Goal: Task Accomplishment & Management: Manage account settings

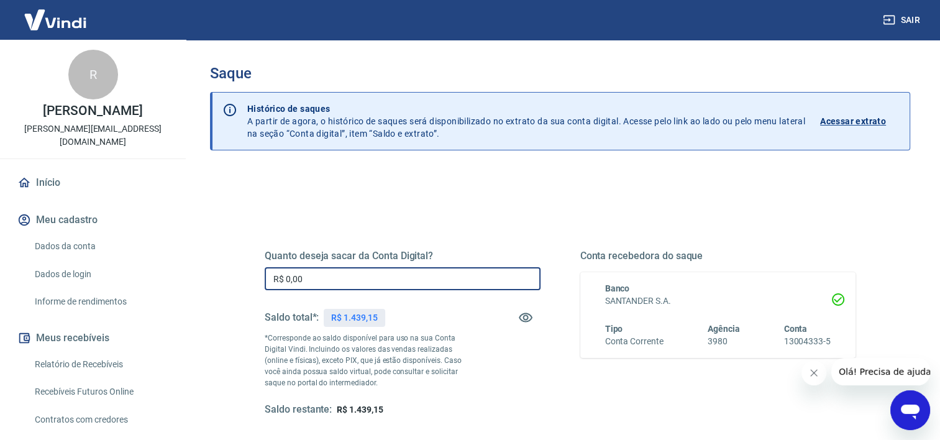
click at [326, 283] on input "R$ 0,00" at bounding box center [403, 278] width 276 height 23
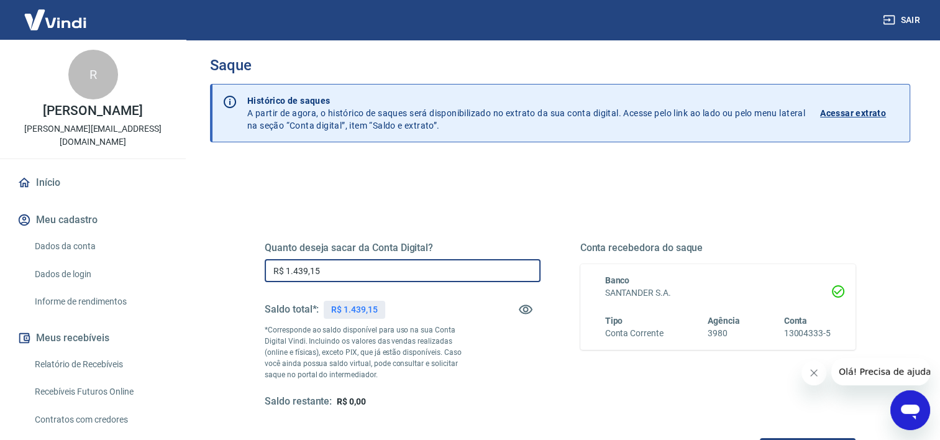
scroll to position [174, 0]
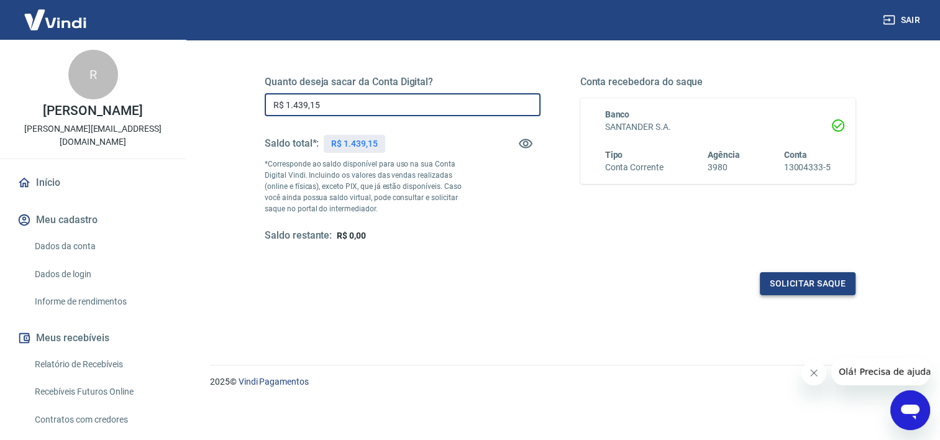
type input "R$ 1.439,15"
click at [811, 278] on button "Solicitar saque" at bounding box center [808, 283] width 96 height 23
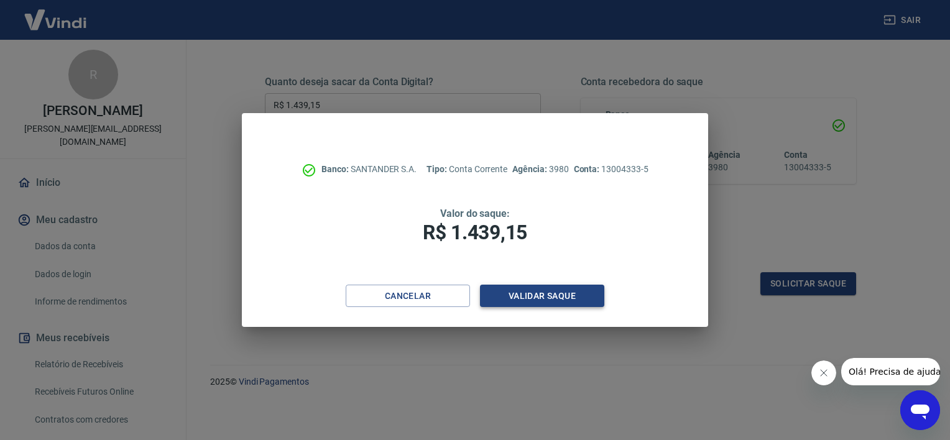
click at [538, 291] on button "Validar saque" at bounding box center [542, 296] width 124 height 23
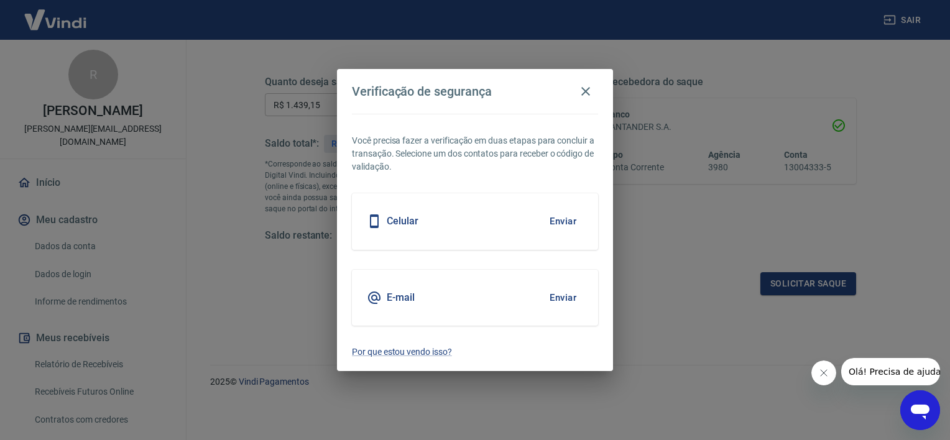
click at [556, 219] on button "Enviar" at bounding box center [563, 221] width 40 height 26
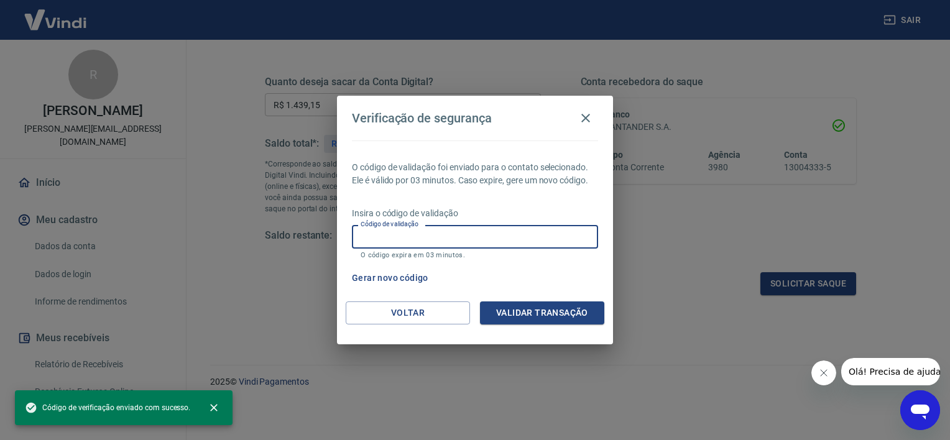
click at [410, 240] on input "Código de validação" at bounding box center [475, 236] width 246 height 23
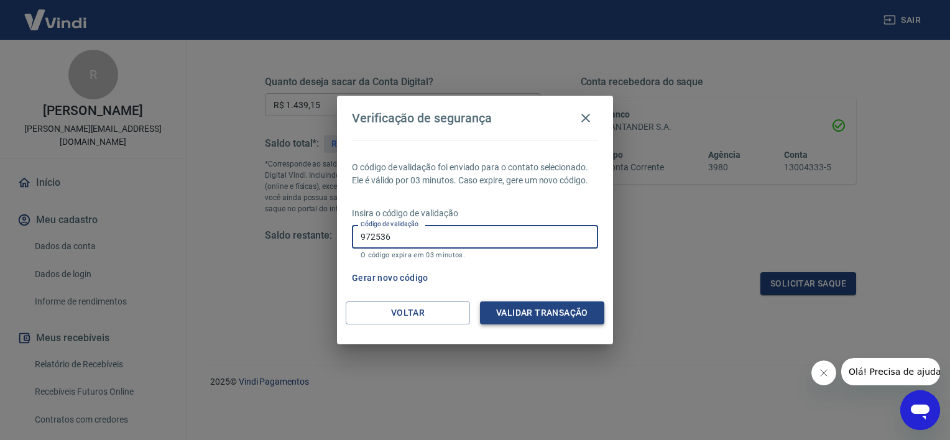
type input "972536"
click at [577, 305] on button "Validar transação" at bounding box center [542, 312] width 124 height 23
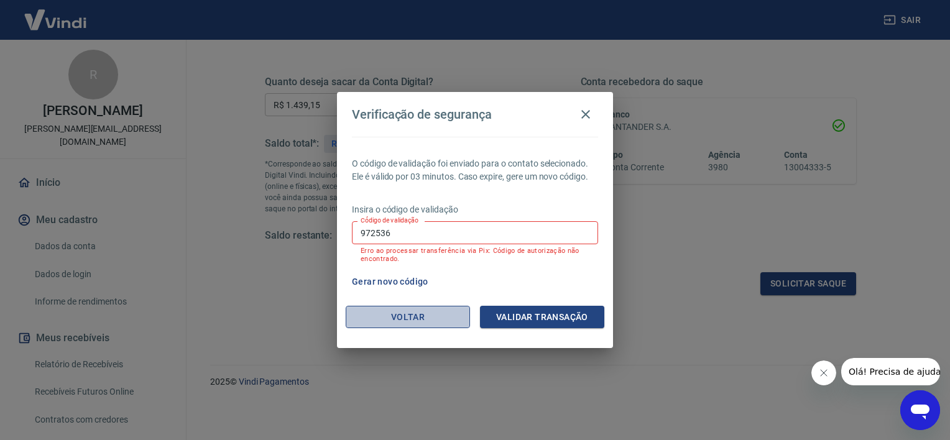
click at [399, 317] on button "Voltar" at bounding box center [408, 317] width 124 height 23
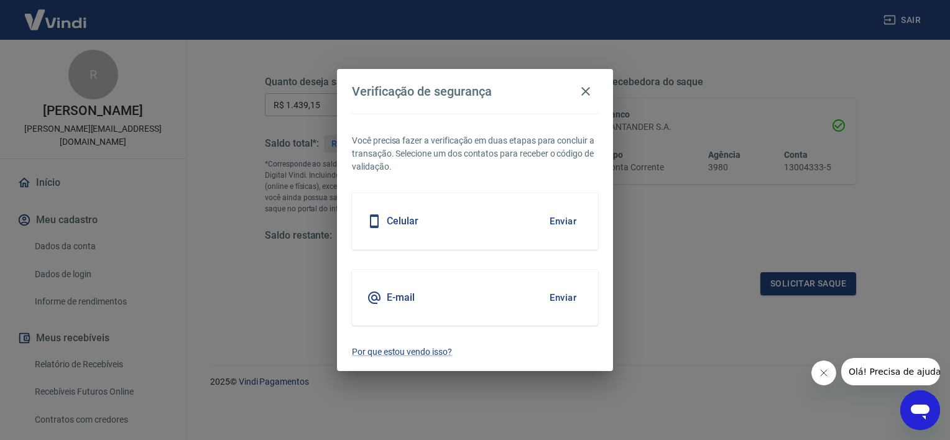
click at [559, 221] on button "Enviar" at bounding box center [563, 221] width 40 height 26
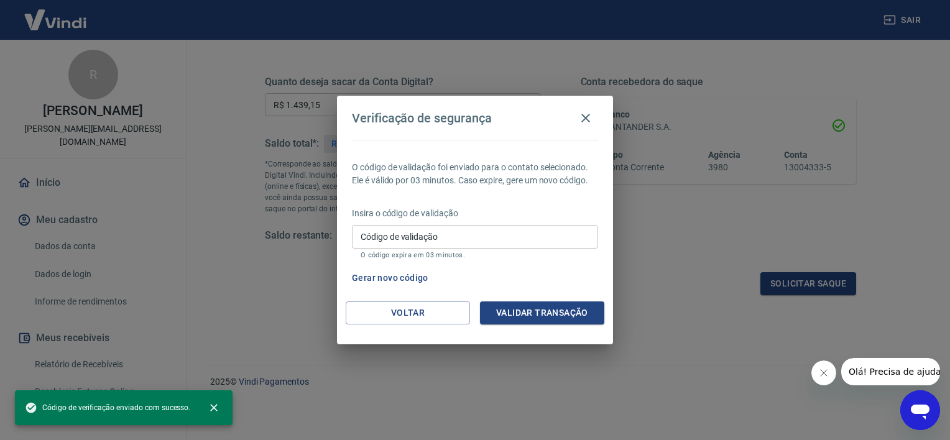
click at [365, 236] on input "Código de validação" at bounding box center [475, 236] width 246 height 23
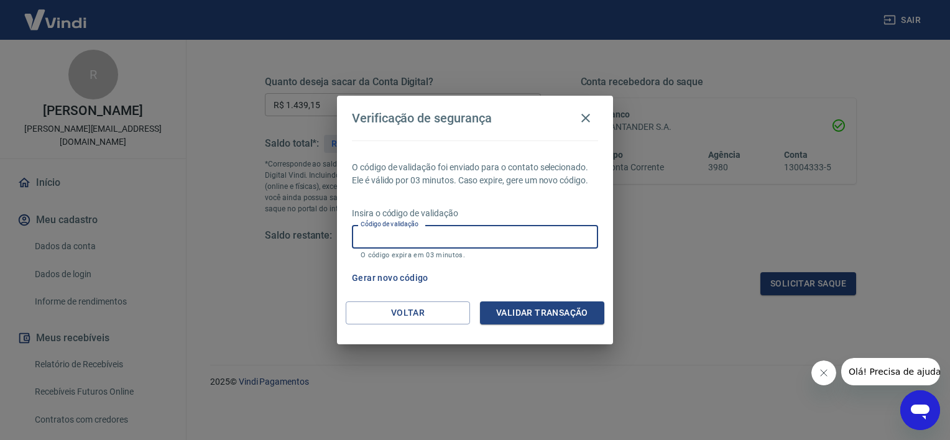
click at [818, 375] on icon "Fechar mensagem da empresa" at bounding box center [823, 373] width 10 height 10
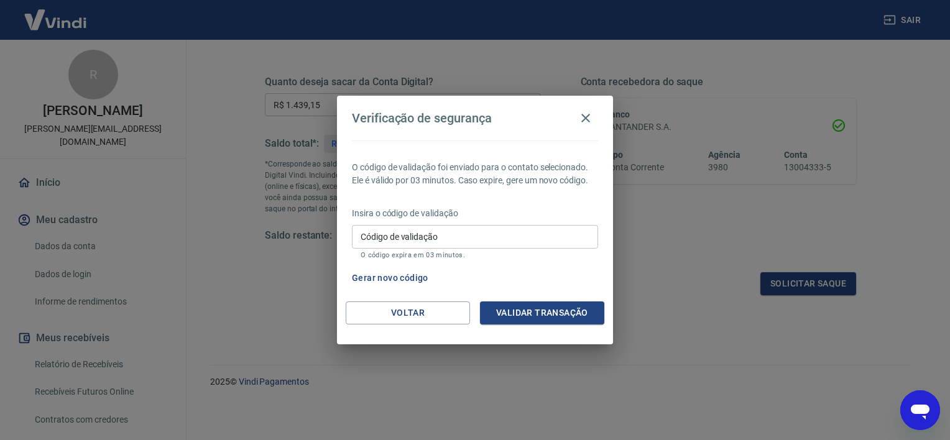
click at [394, 240] on input "Código de validação" at bounding box center [475, 236] width 246 height 23
click at [592, 114] on icon "button" at bounding box center [585, 118] width 15 height 15
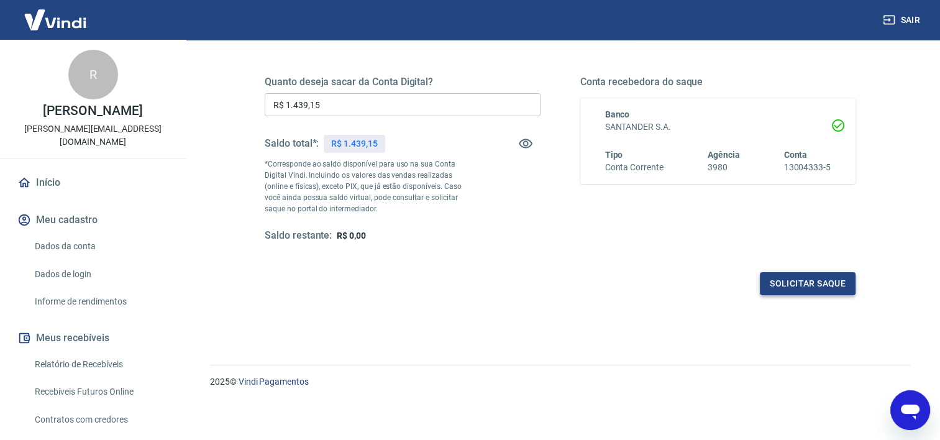
click at [830, 284] on button "Solicitar saque" at bounding box center [808, 283] width 96 height 23
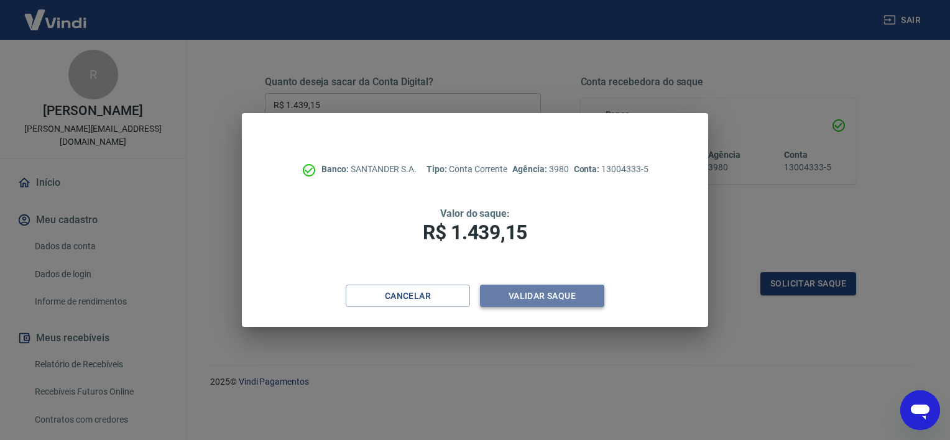
click at [539, 291] on button "Validar saque" at bounding box center [542, 296] width 124 height 23
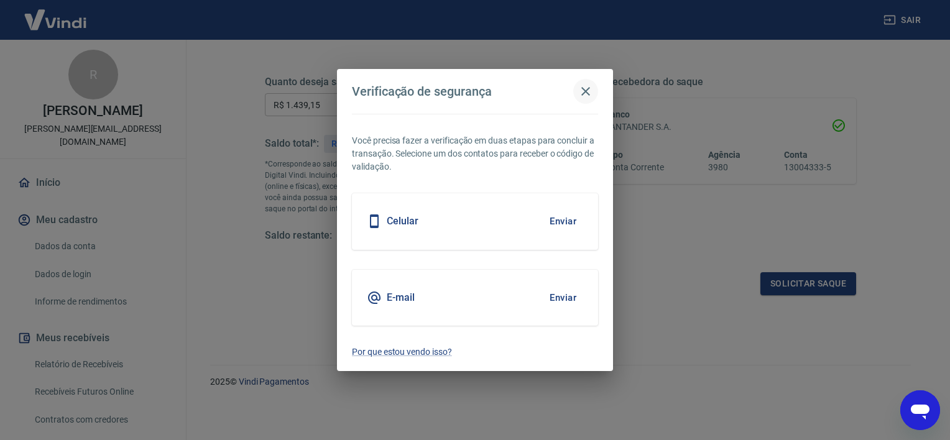
click at [585, 94] on icon "button" at bounding box center [585, 91] width 15 height 15
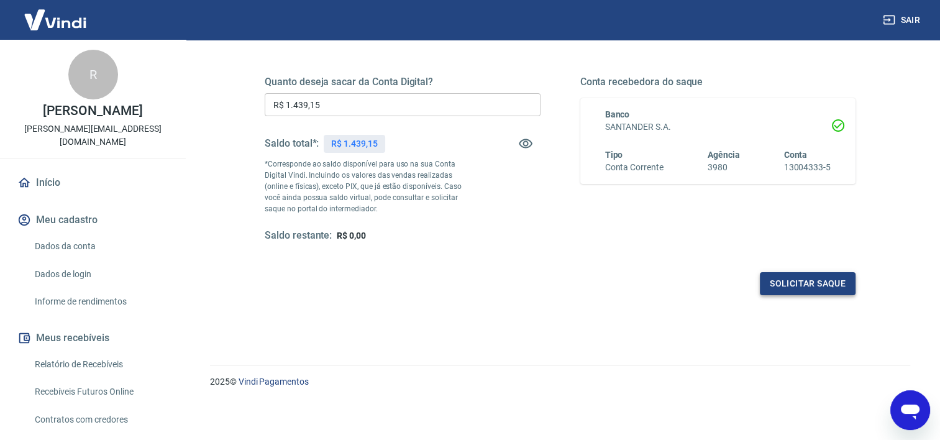
click at [795, 283] on button "Solicitar saque" at bounding box center [808, 283] width 96 height 23
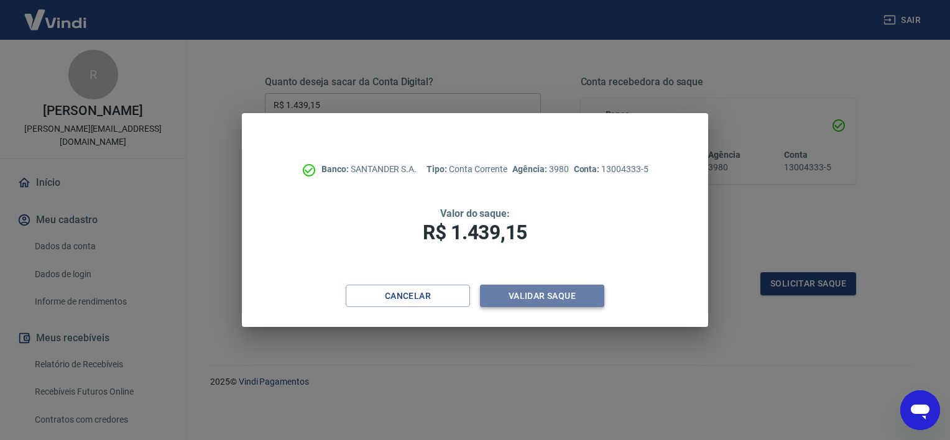
click at [528, 294] on button "Validar saque" at bounding box center [542, 296] width 124 height 23
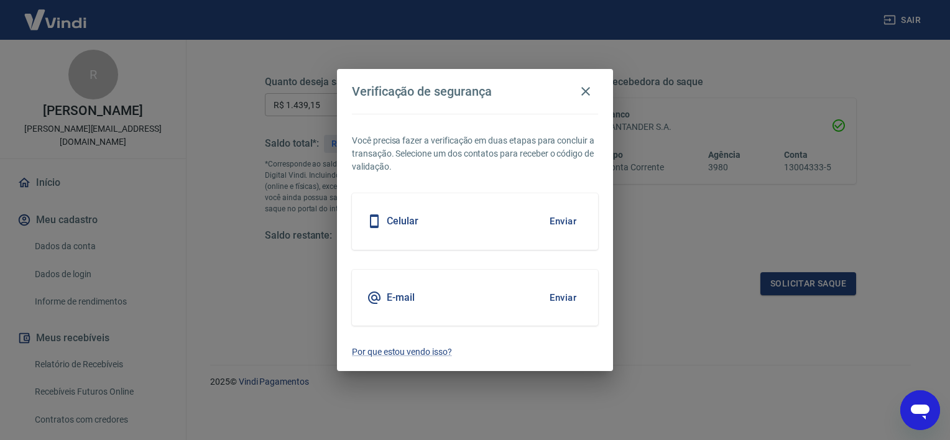
click at [567, 220] on button "Enviar" at bounding box center [563, 221] width 40 height 26
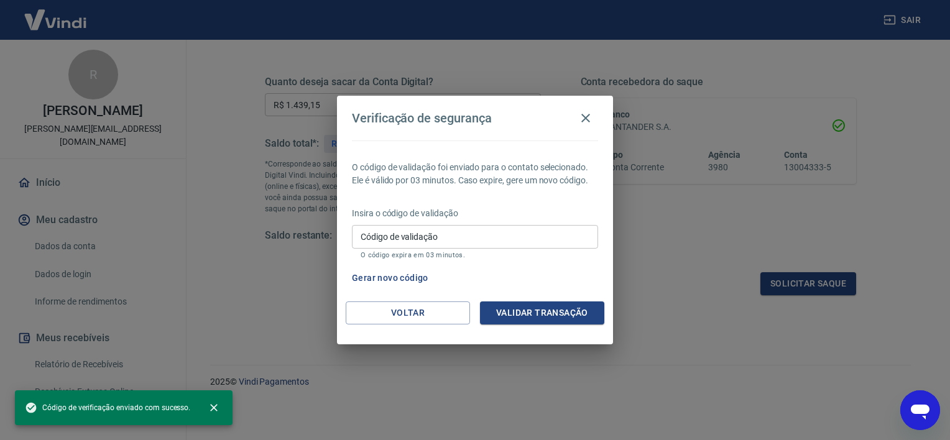
click at [388, 244] on input "Código de validação" at bounding box center [475, 236] width 246 height 23
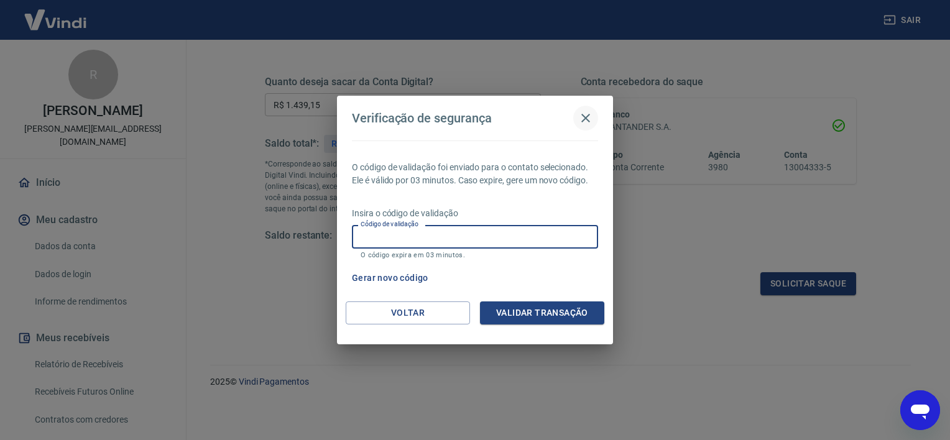
click at [586, 121] on icon "button" at bounding box center [585, 118] width 15 height 15
